Goal: Navigation & Orientation: Find specific page/section

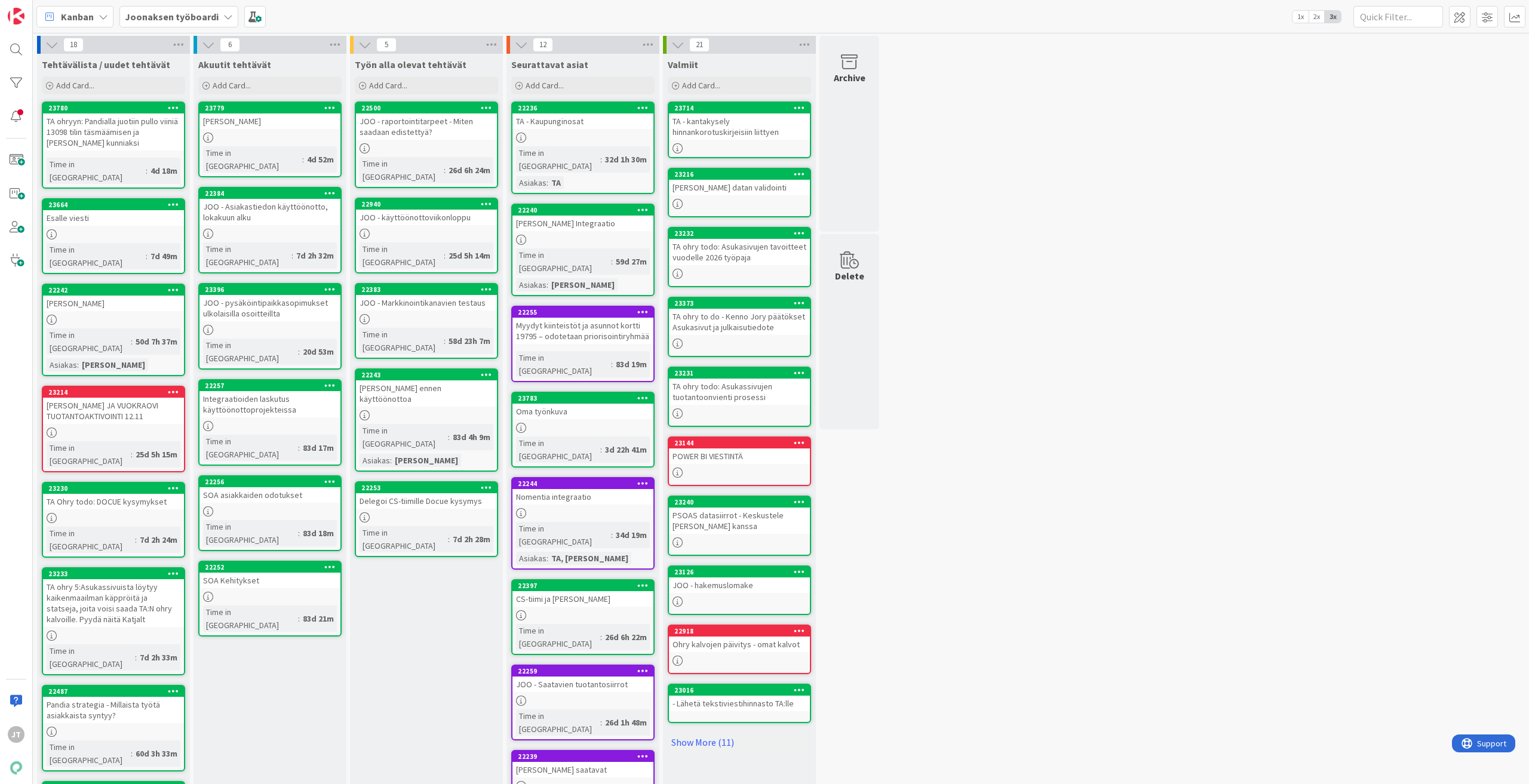
click at [110, 215] on div "23664 [PERSON_NAME] viesti Time in [GEOGRAPHIC_DATA] : 7d 49m" at bounding box center [113, 236] width 143 height 76
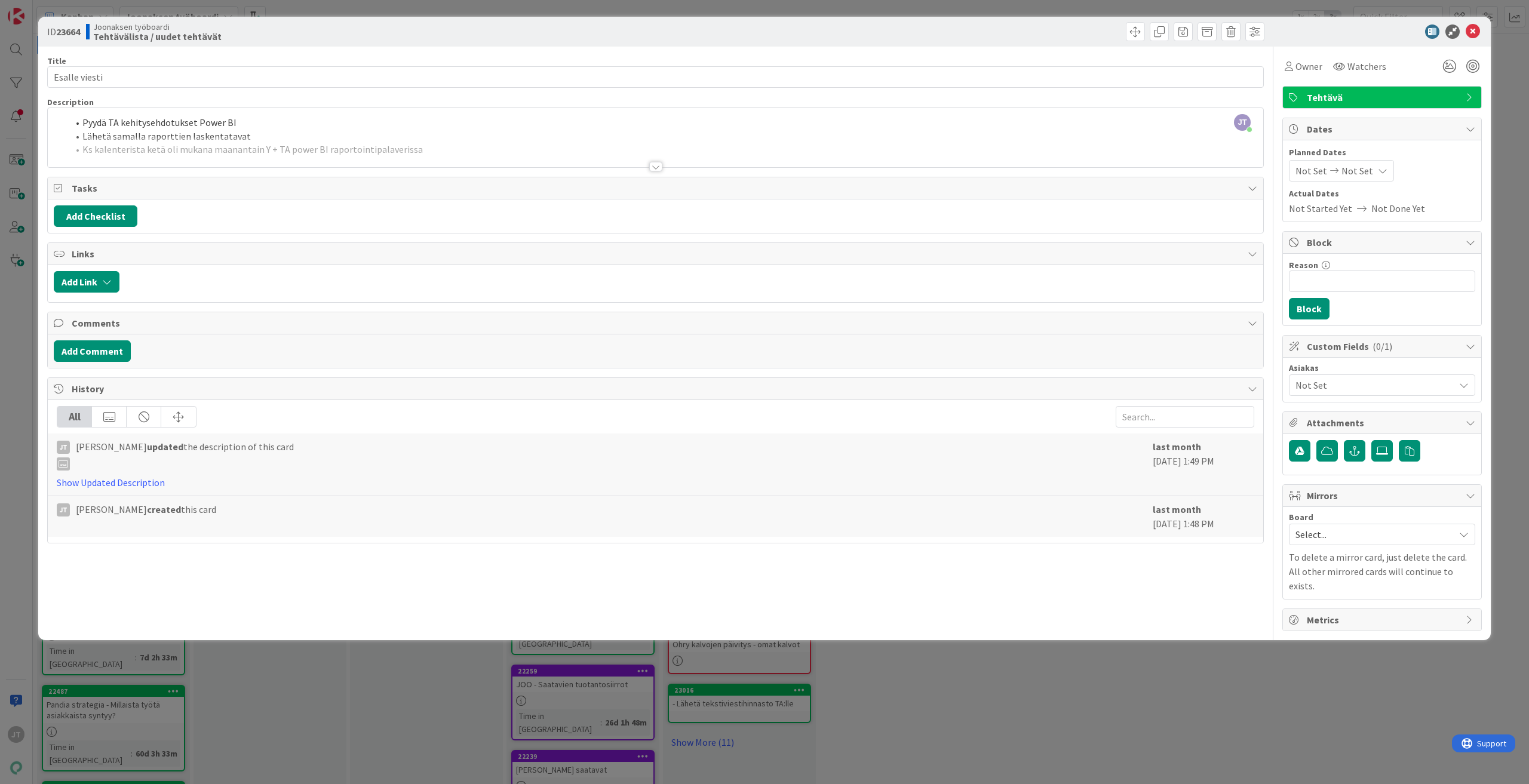
click at [199, 138] on div at bounding box center [656, 152] width 1215 height 30
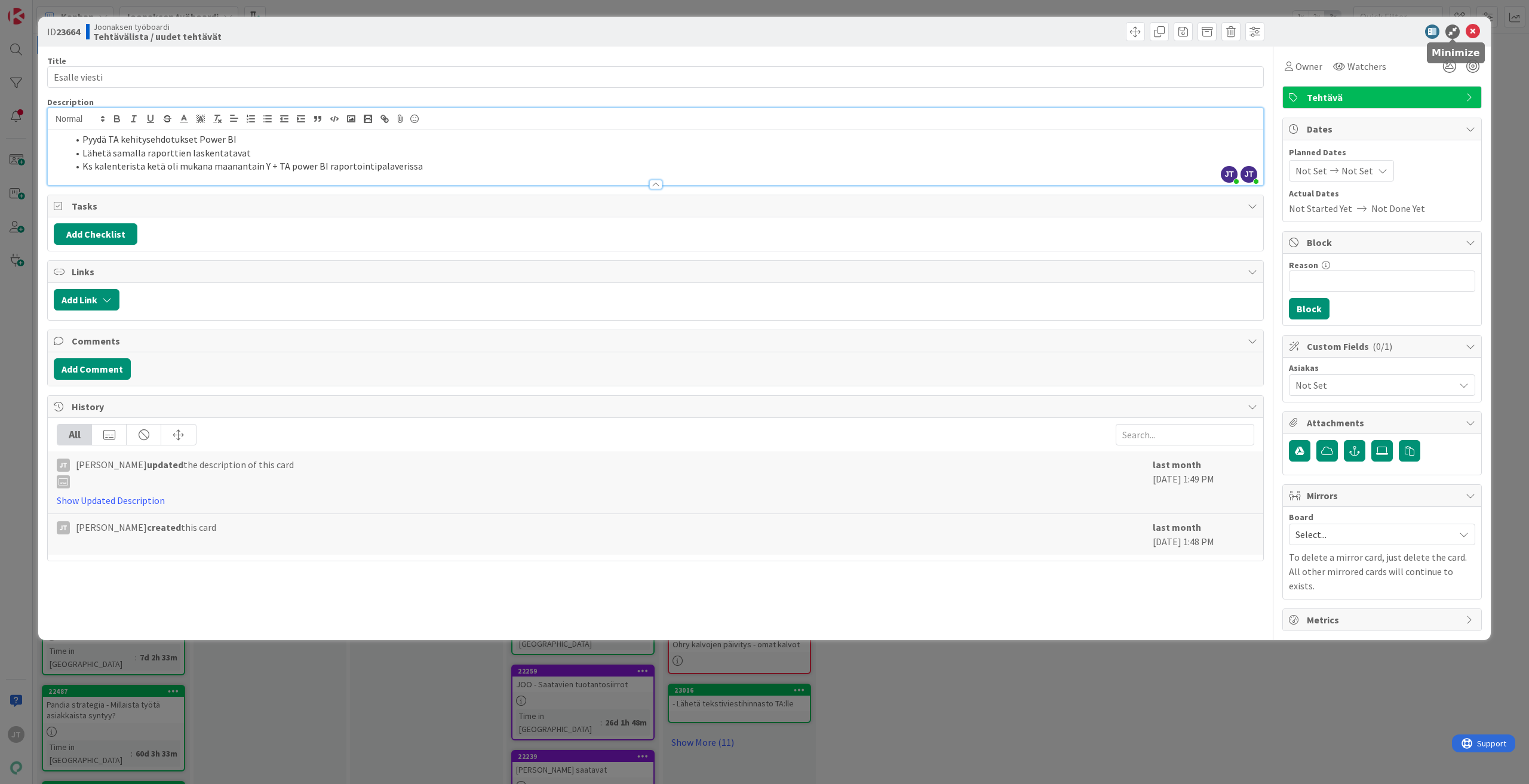
click at [1470, 33] on icon at bounding box center [1473, 31] width 14 height 14
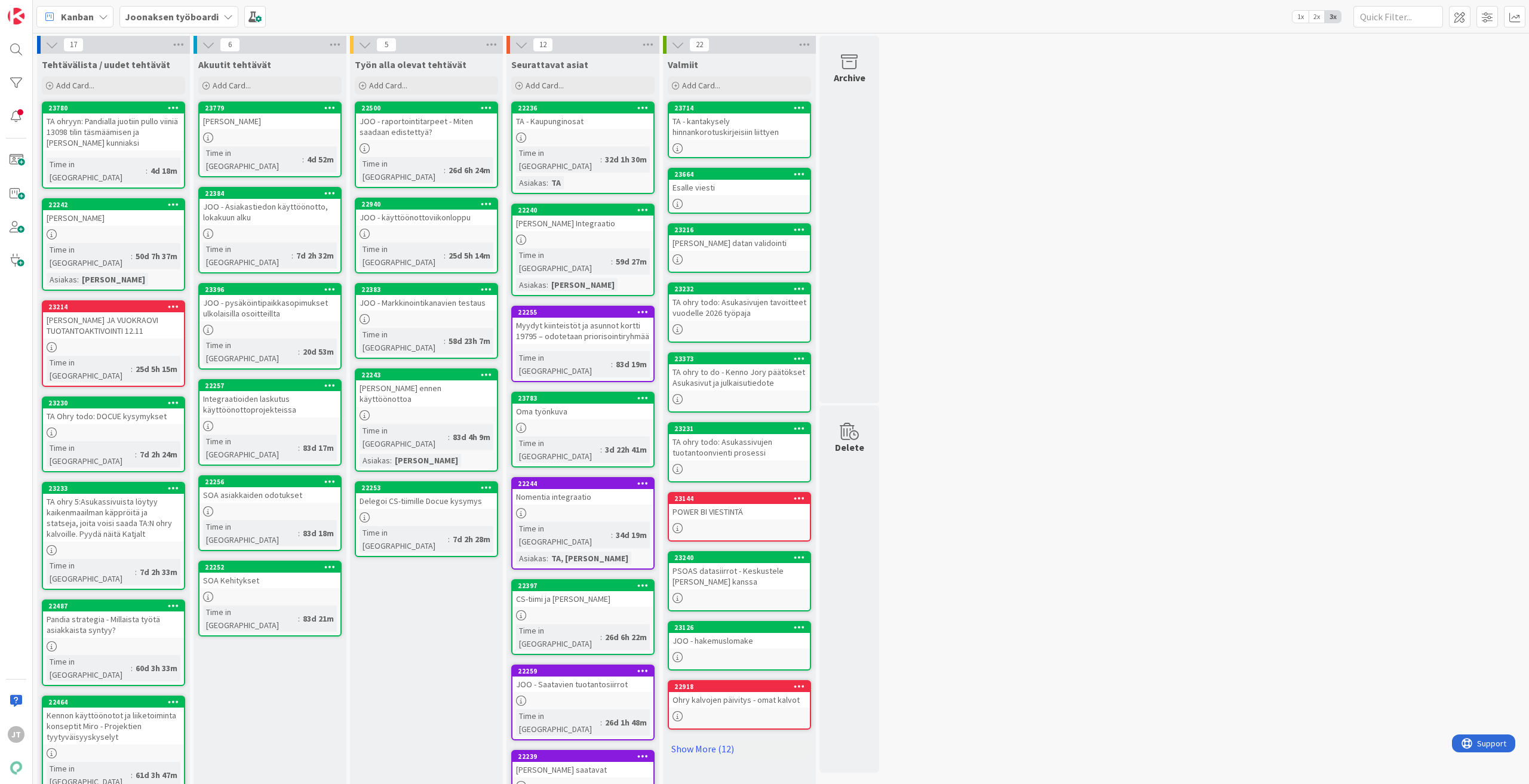
click at [238, 391] on div "Integraatioiden laskutus käyttöönottoprojekteissa" at bounding box center [270, 404] width 141 height 27
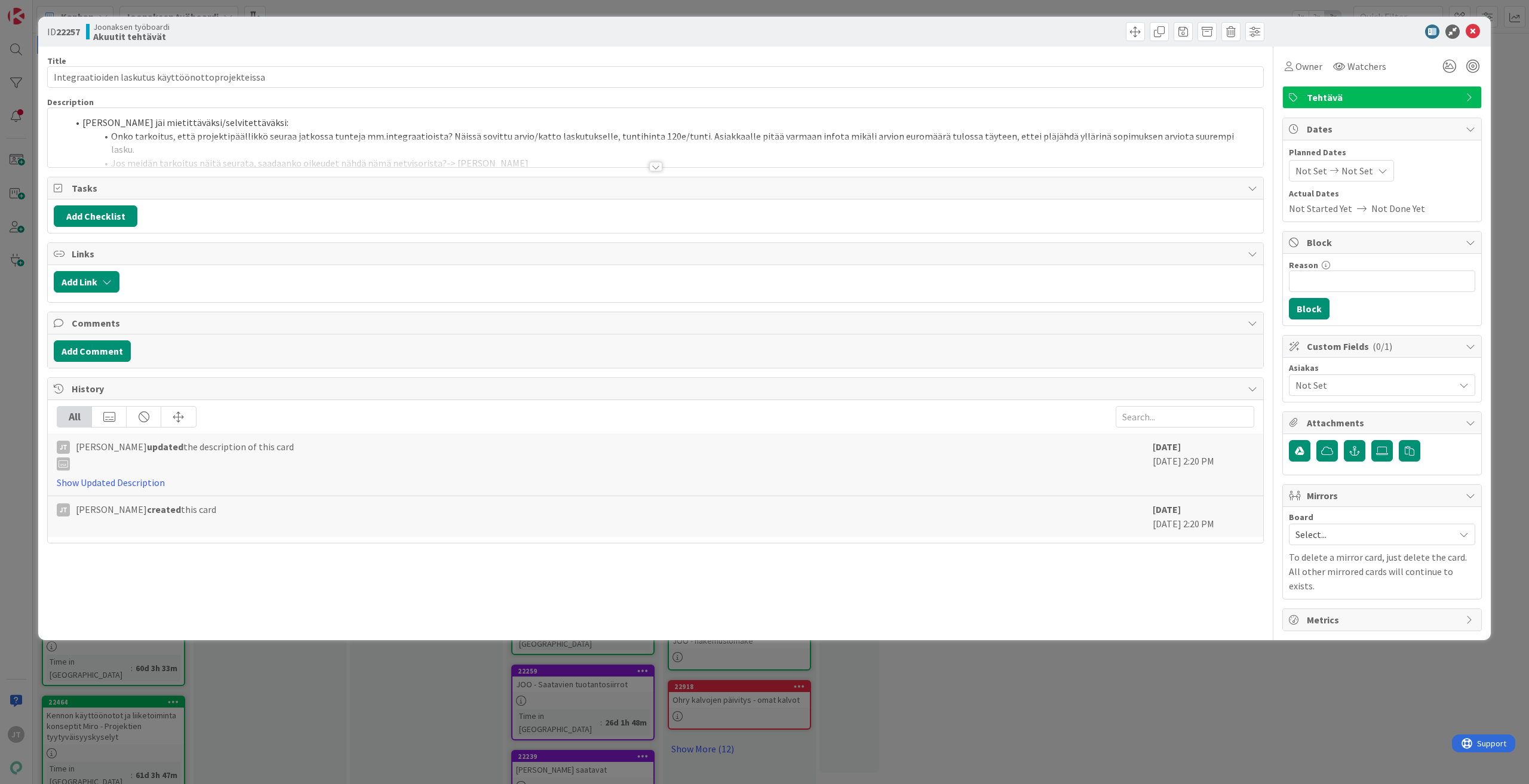
click at [646, 155] on div at bounding box center [656, 152] width 1215 height 30
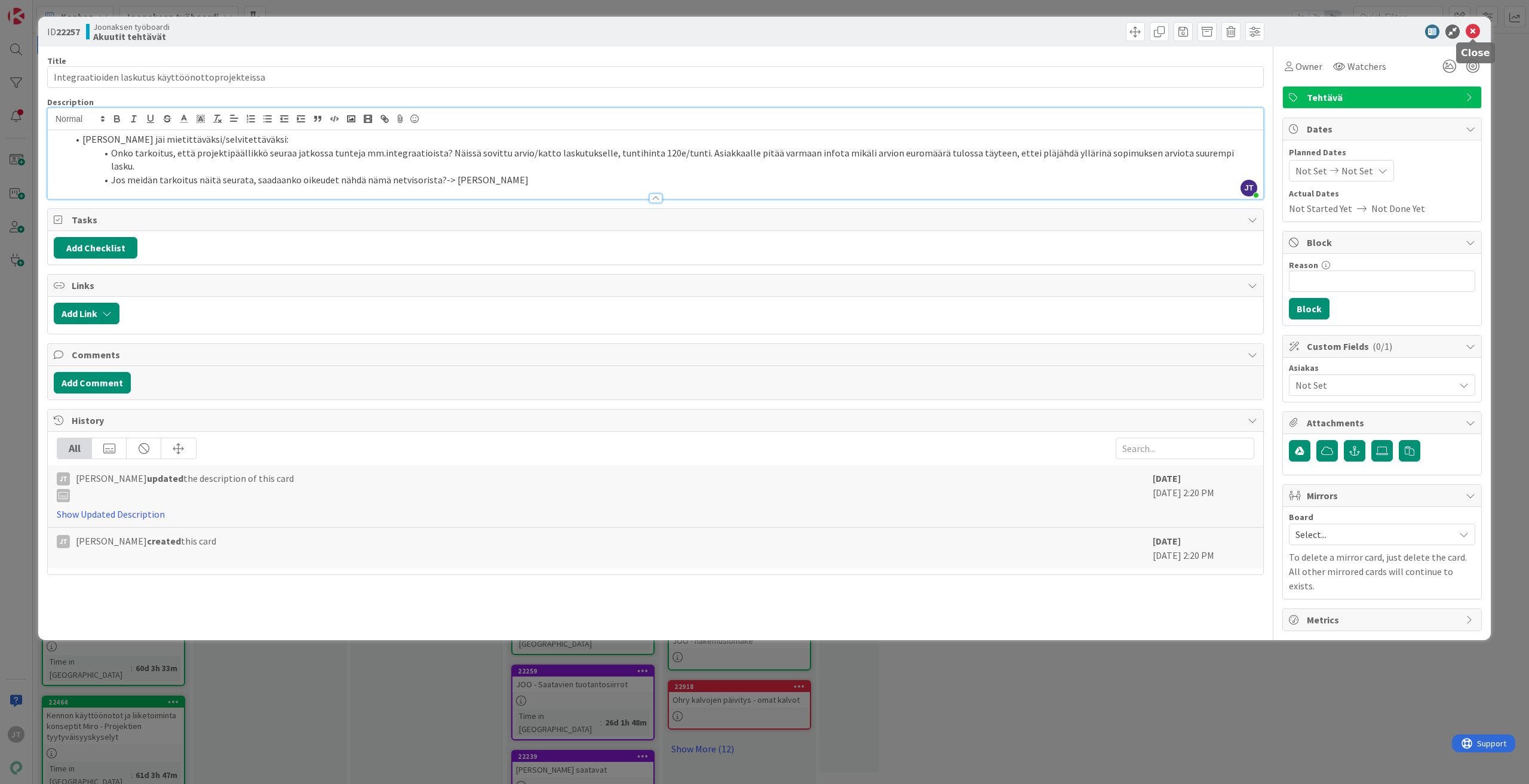
click at [1474, 27] on icon at bounding box center [1473, 31] width 14 height 14
